Goal: Task Accomplishment & Management: Manage account settings

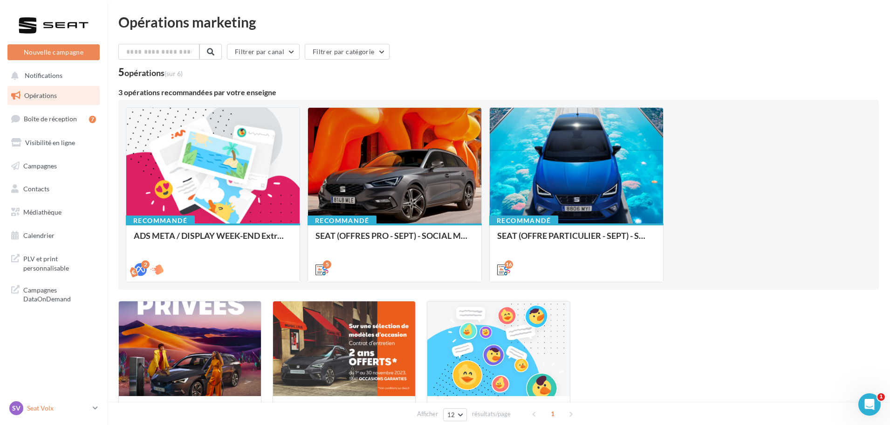
click at [63, 412] on p "Seat Volx" at bounding box center [58, 407] width 62 height 9
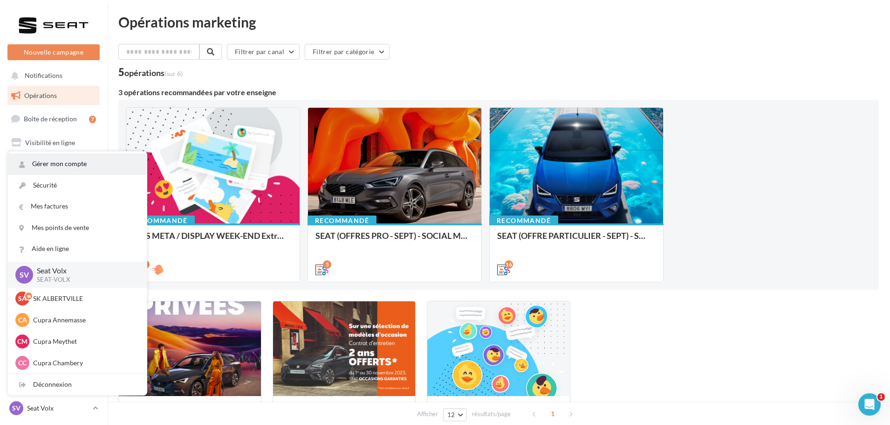
click at [74, 163] on link "Gérer mon compte" at bounding box center [77, 163] width 139 height 21
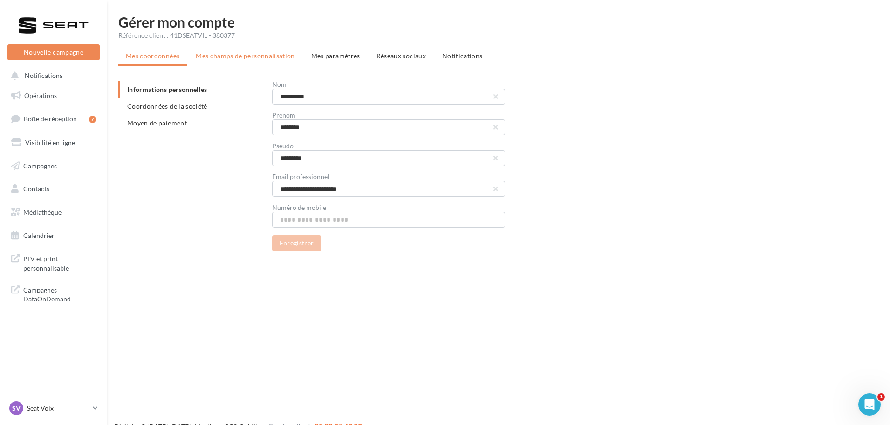
click at [228, 56] on span "Mes champs de personnalisation" at bounding box center [245, 56] width 99 height 8
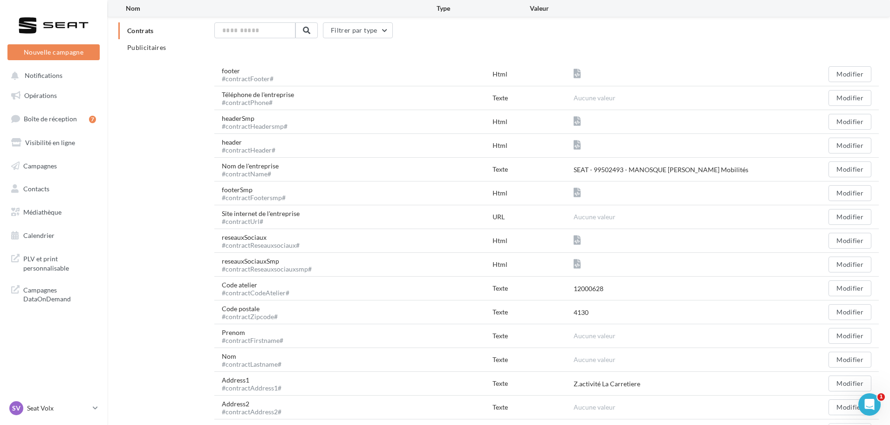
scroll to position [233, 0]
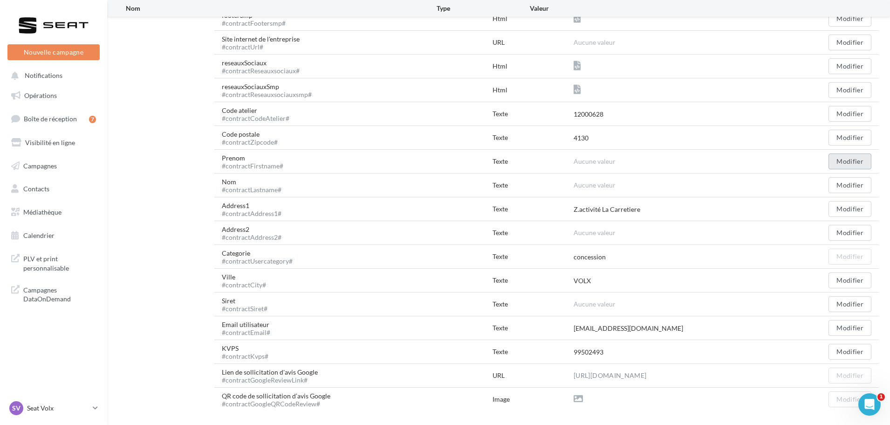
click at [833, 159] on button "Modifier" at bounding box center [850, 161] width 43 height 16
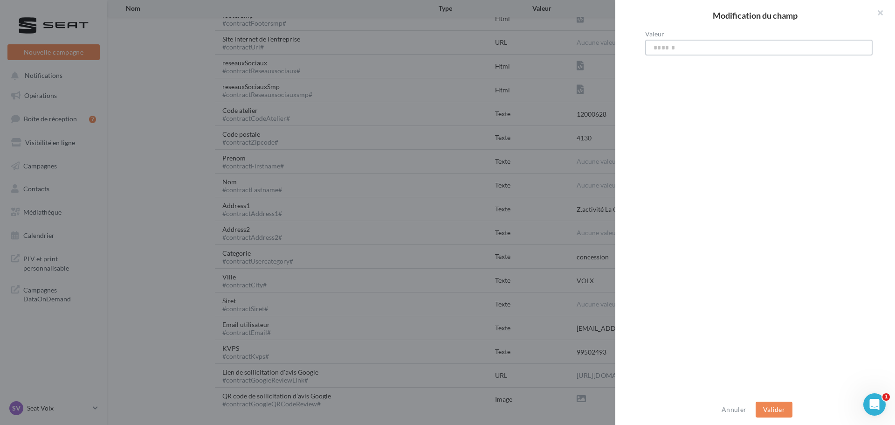
click at [659, 52] on input "Valeur" at bounding box center [759, 48] width 228 height 16
type input "****"
click at [777, 405] on button "Valider" at bounding box center [774, 409] width 37 height 16
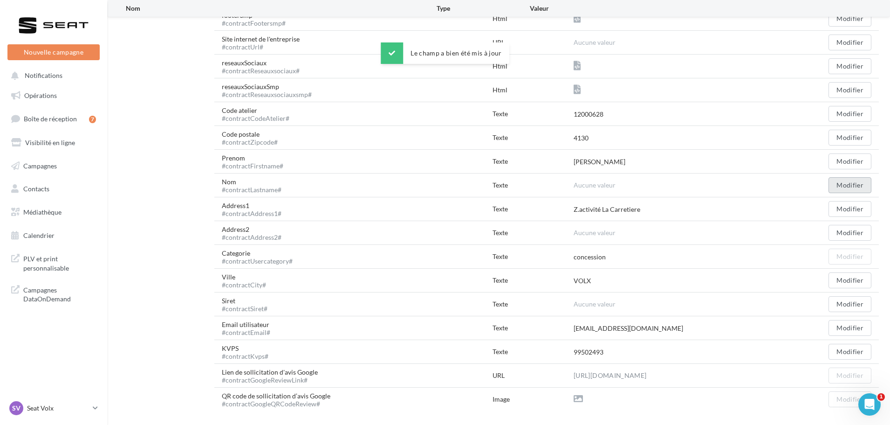
click at [858, 181] on button "Modifier" at bounding box center [850, 185] width 43 height 16
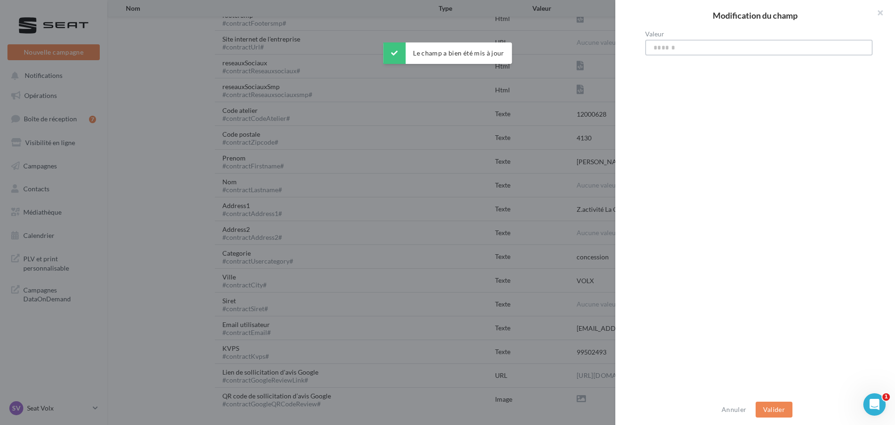
click at [697, 50] on input "Valeur" at bounding box center [759, 48] width 228 height 16
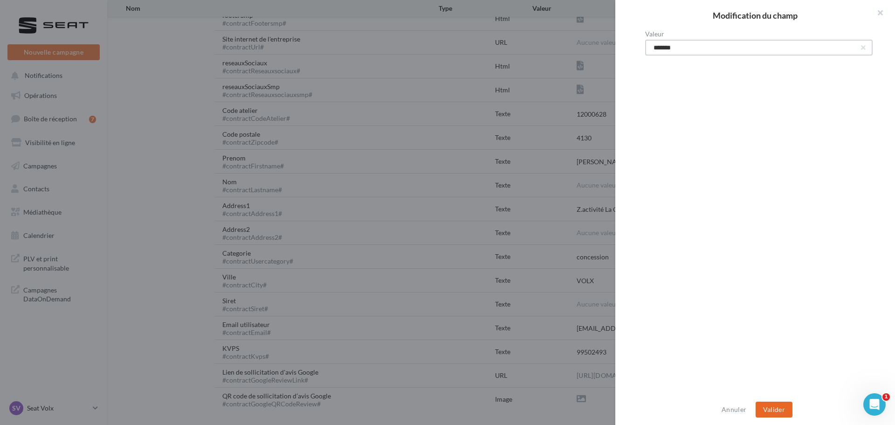
type input "*******"
click at [774, 411] on button "Valider" at bounding box center [774, 409] width 37 height 16
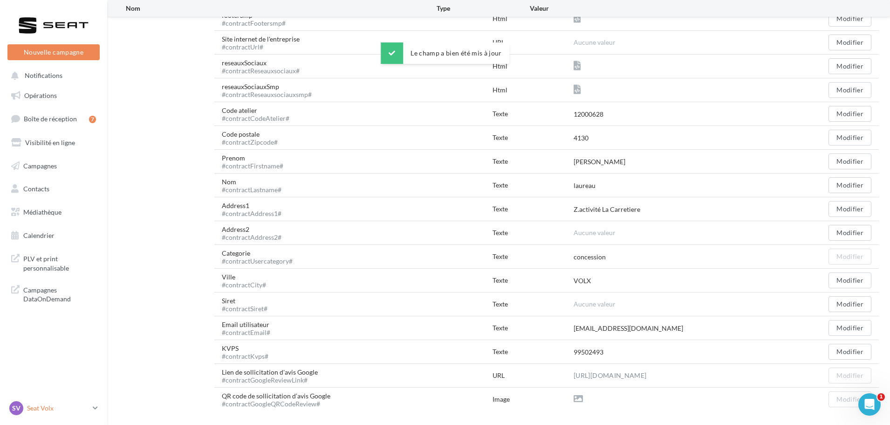
click at [78, 406] on p "Seat Volx" at bounding box center [58, 407] width 62 height 9
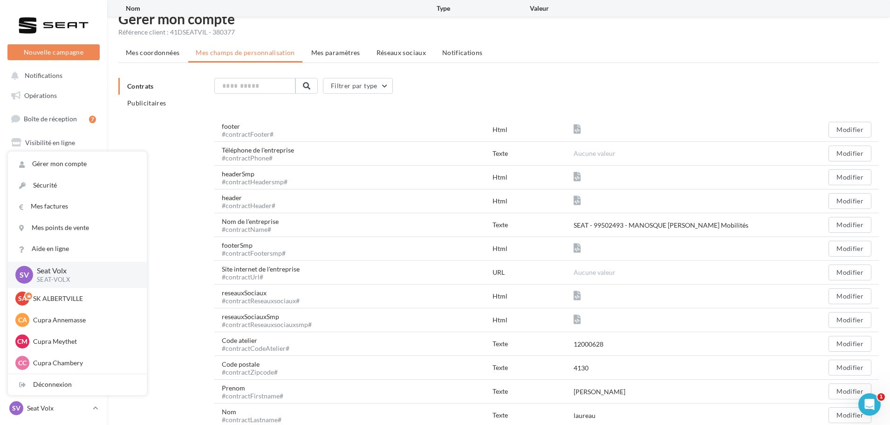
scroll to position [0, 0]
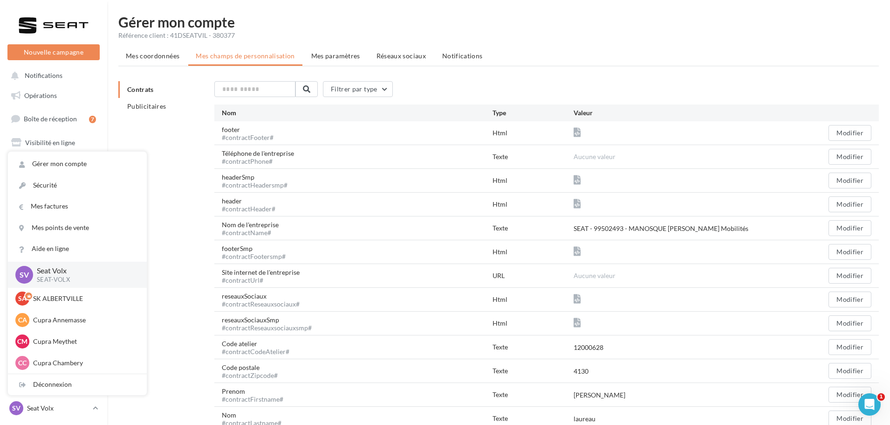
click at [178, 299] on div "Contrats Publicitaires Filtrer par type Nom Type [GEOGRAPHIC_DATA] footer #cont…" at bounding box center [502, 362] width 768 height 563
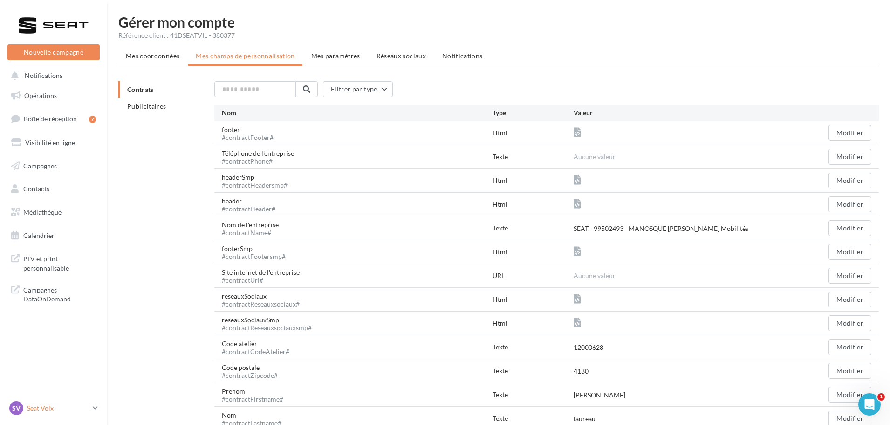
click at [102, 407] on div "SV Seat Volx SEAT-VOLX" at bounding box center [53, 412] width 107 height 26
click at [94, 411] on icon at bounding box center [95, 408] width 5 height 8
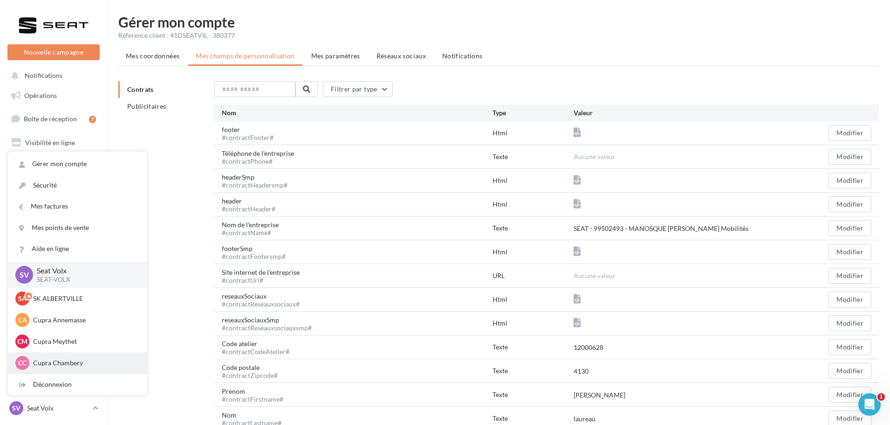
click at [67, 363] on p "Cupra Chambery" at bounding box center [84, 362] width 103 height 9
click at [68, 364] on p "Cupra Chambery" at bounding box center [84, 362] width 103 height 9
